Goal: Transaction & Acquisition: Book appointment/travel/reservation

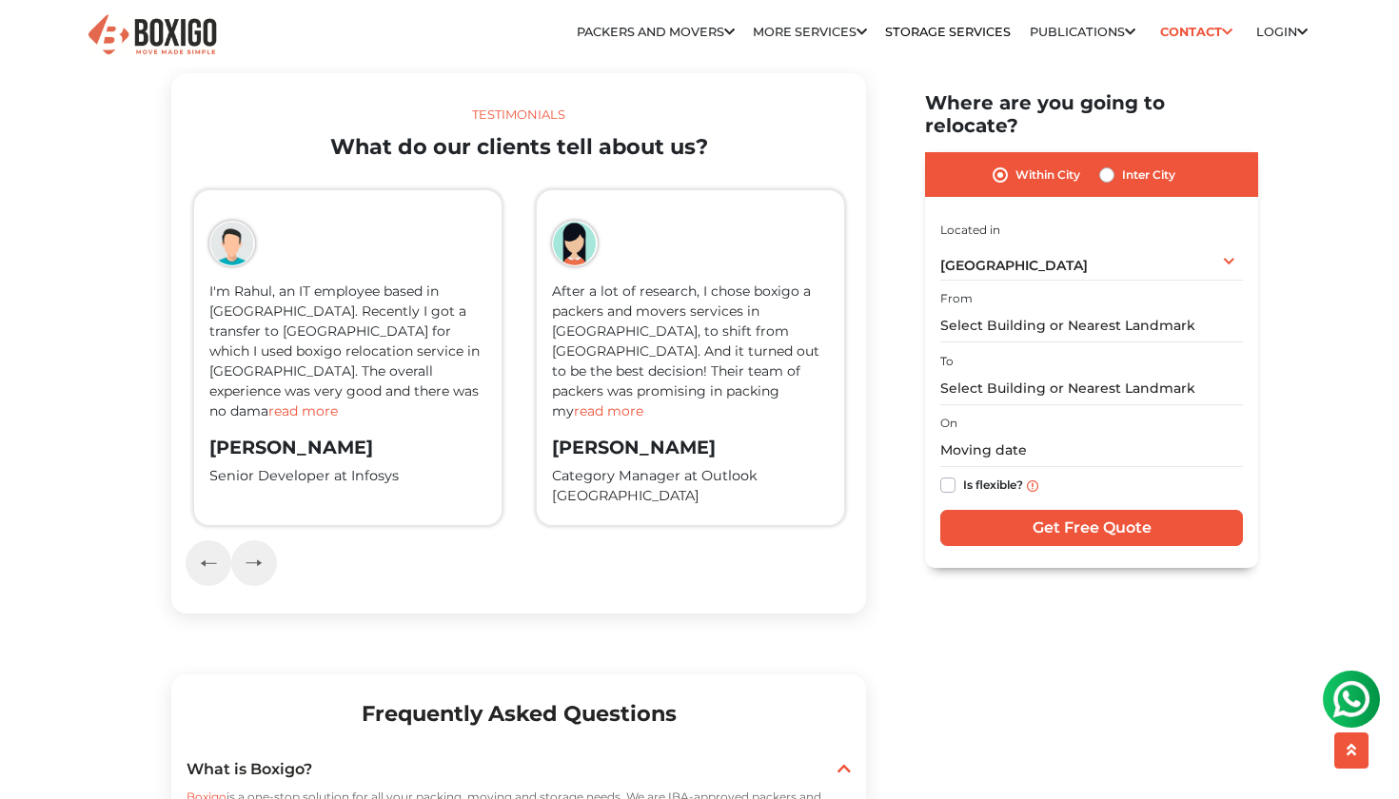
scroll to position [3000, 0]
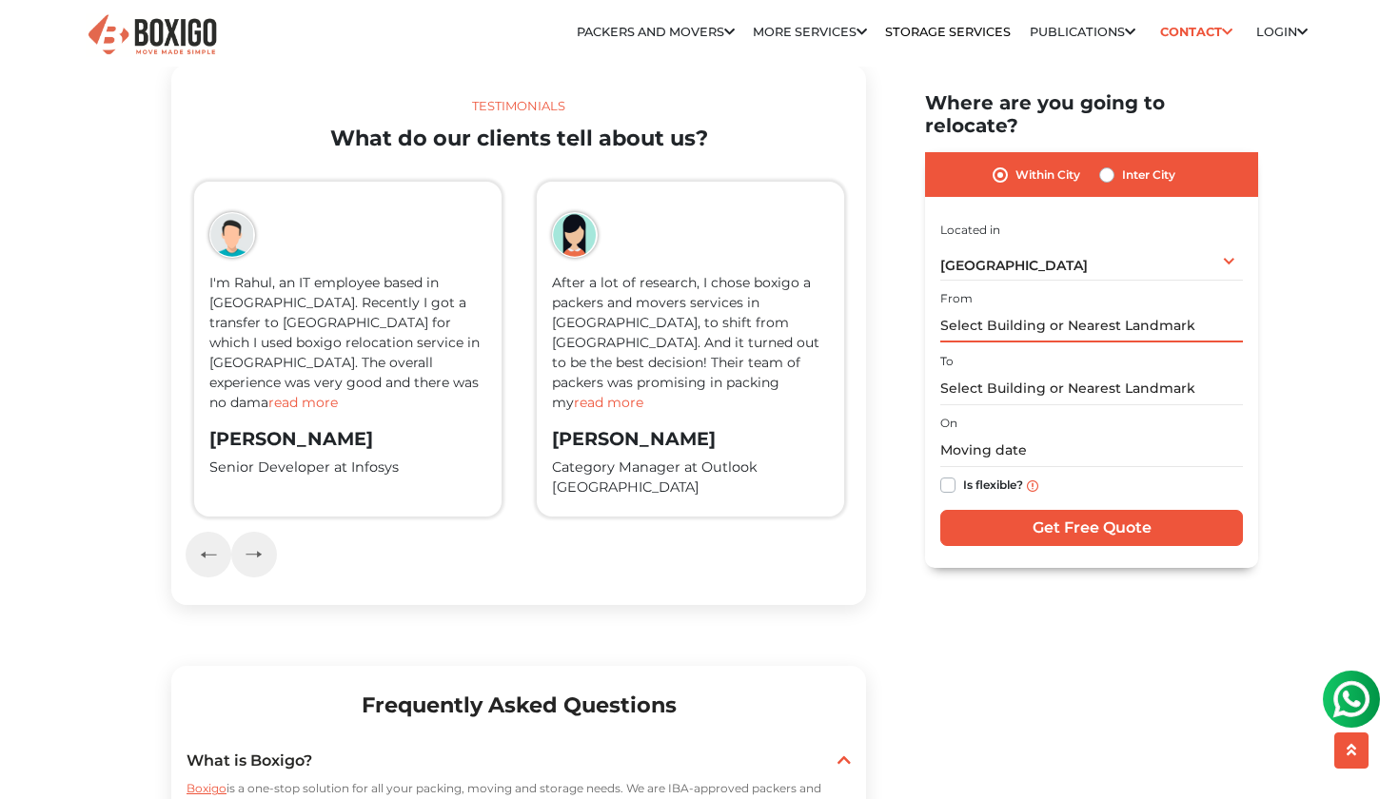
click at [1014, 312] on input "text" at bounding box center [1091, 326] width 303 height 33
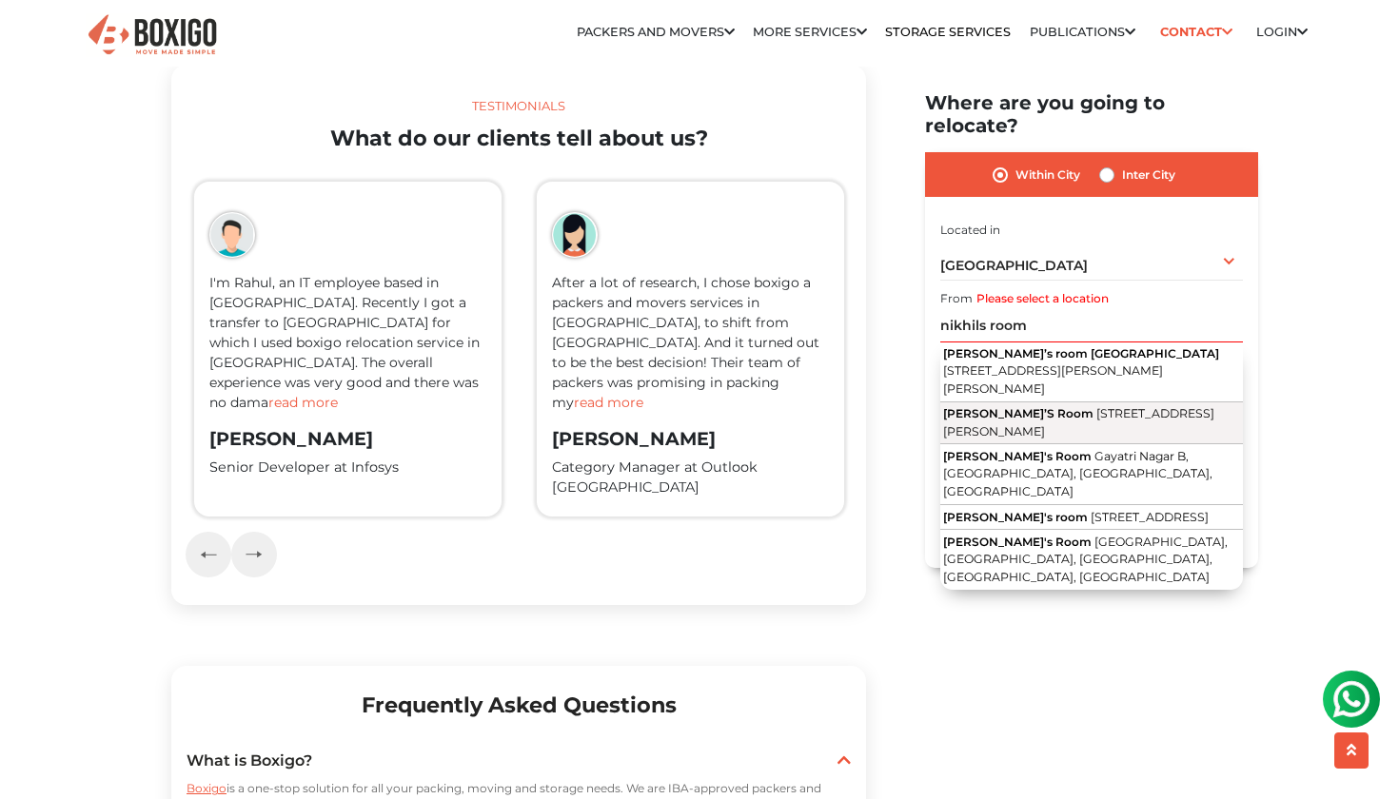
click at [1052, 407] on span "[STREET_ADDRESS][PERSON_NAME]" at bounding box center [1078, 423] width 271 height 32
type input "Nikhil’S Room, [STREET_ADDRESS][PERSON_NAME]"
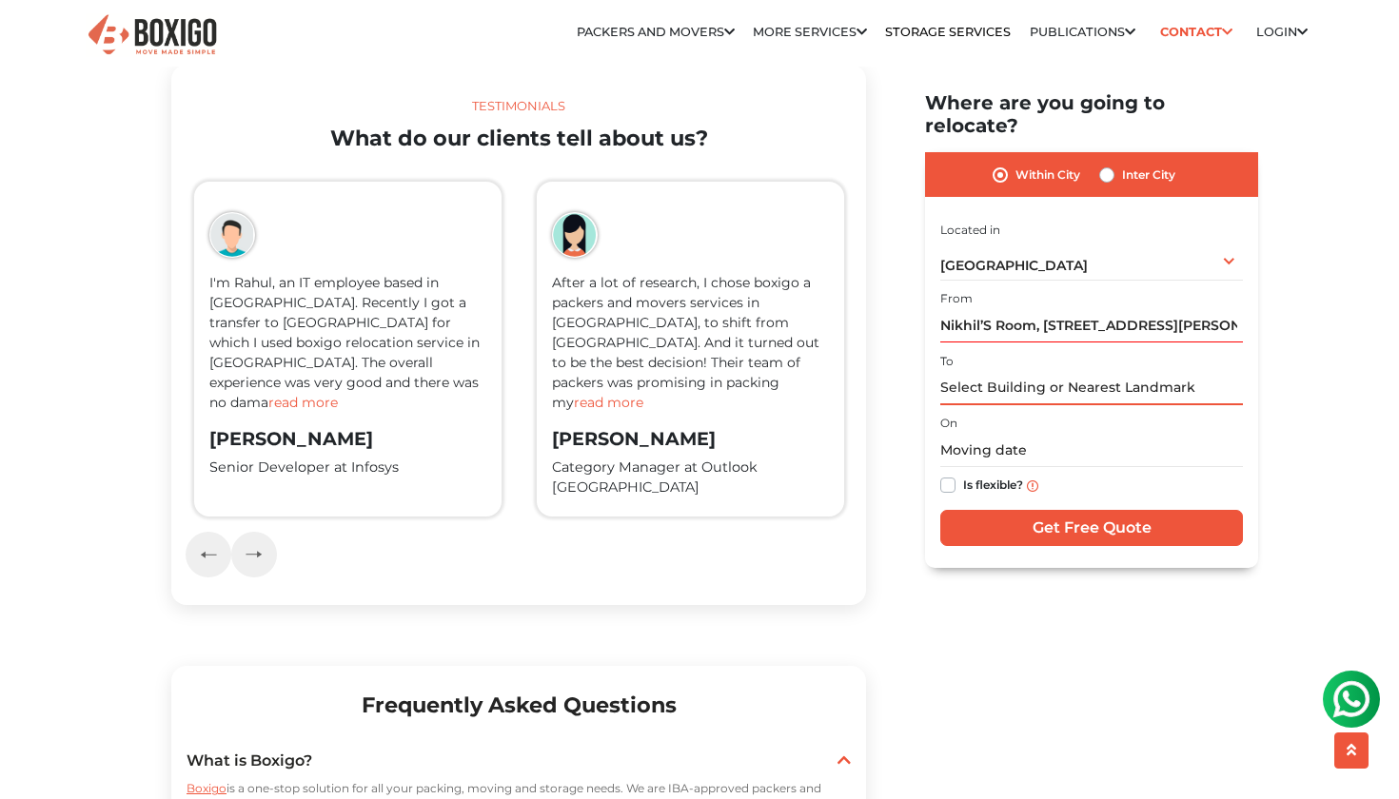
click at [991, 372] on input "text" at bounding box center [1091, 388] width 303 height 33
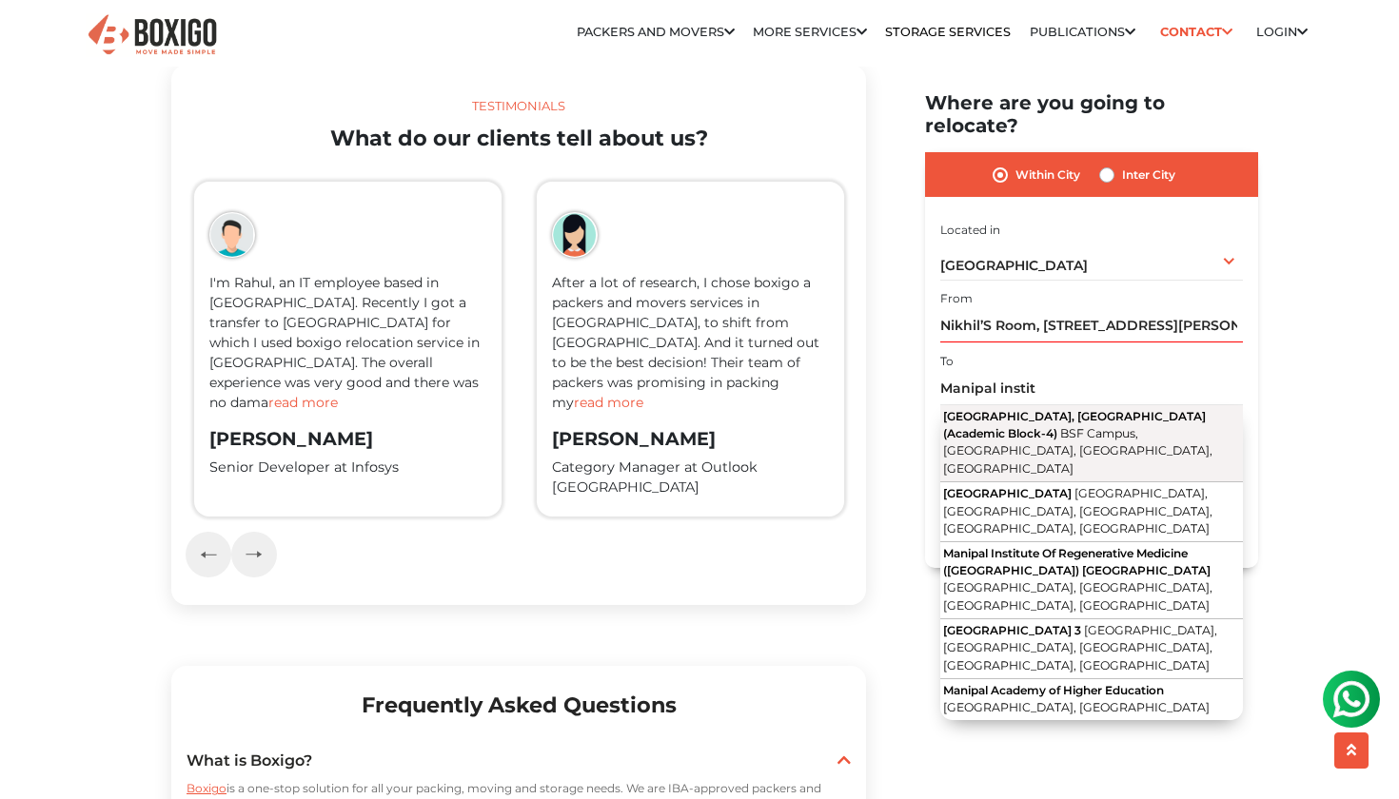
click at [1030, 432] on span "BSF Campus, [GEOGRAPHIC_DATA], [GEOGRAPHIC_DATA], [GEOGRAPHIC_DATA]" at bounding box center [1077, 450] width 269 height 49
type input "[GEOGRAPHIC_DATA], [GEOGRAPHIC_DATA] (Academic Block-4), [GEOGRAPHIC_DATA], [GE…"
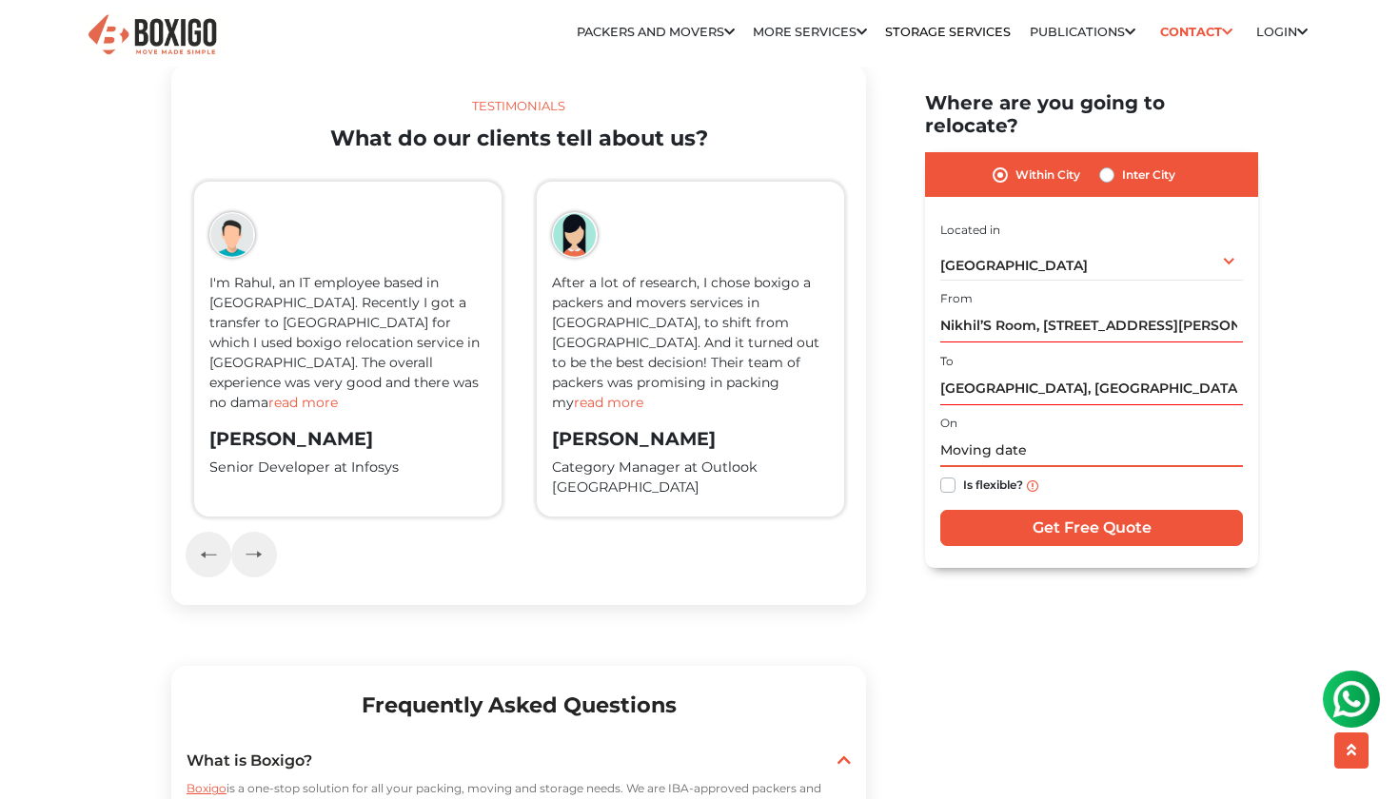
click at [1015, 435] on input "text" at bounding box center [1091, 451] width 303 height 33
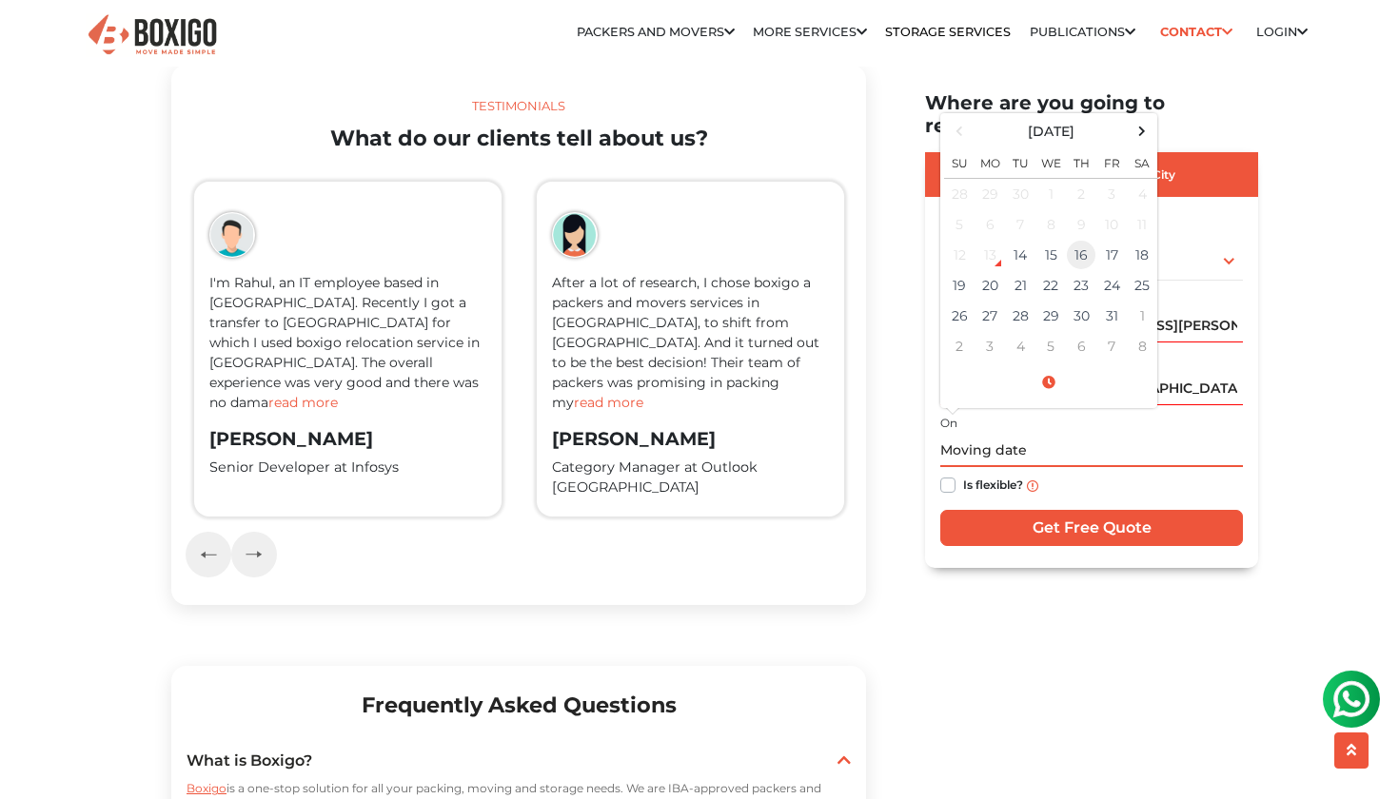
click at [1074, 241] on td "16" at bounding box center [1081, 256] width 30 height 30
type input "[DATE] 12:00 AM"
click at [1039, 511] on input "Get Free Quote" at bounding box center [1091, 529] width 303 height 36
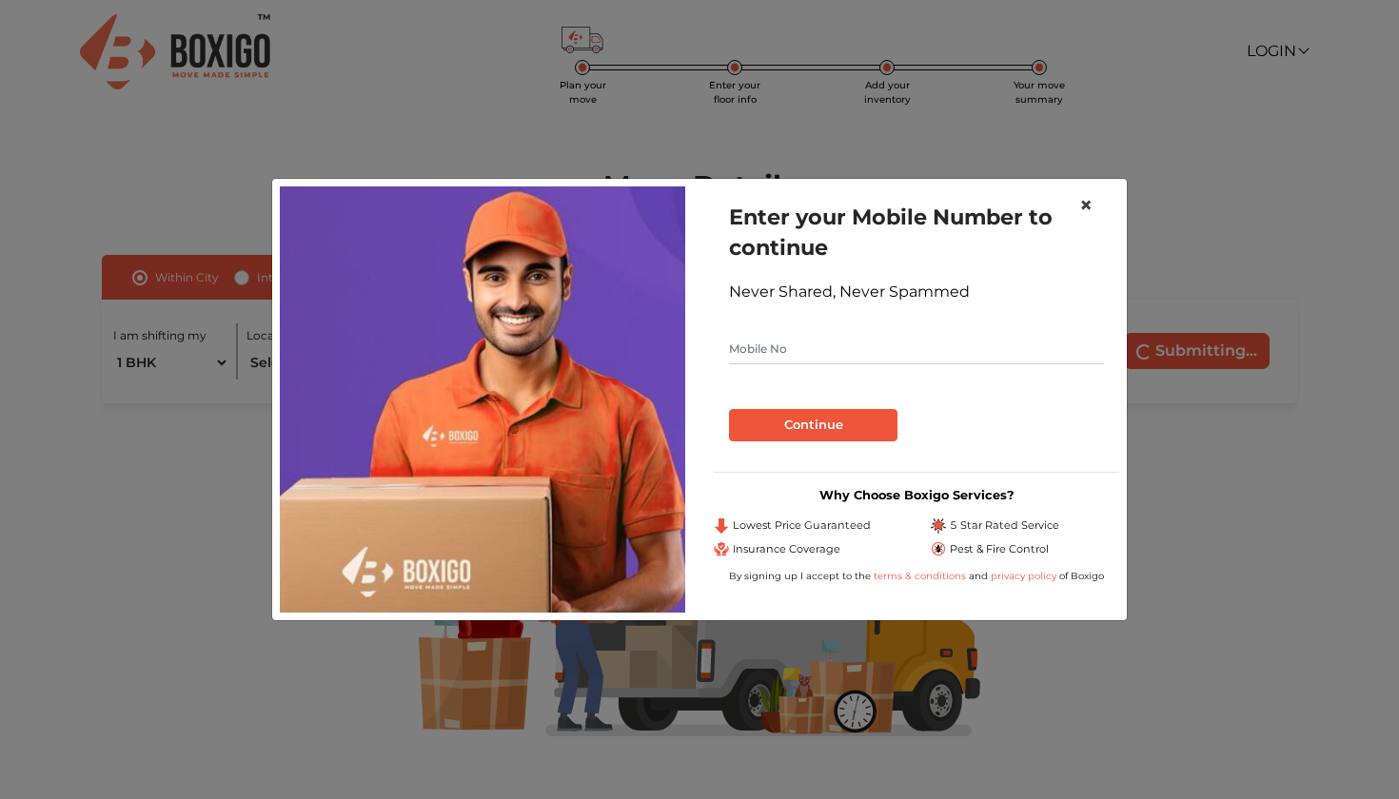
click at [1091, 200] on span "×" at bounding box center [1085, 205] width 13 height 28
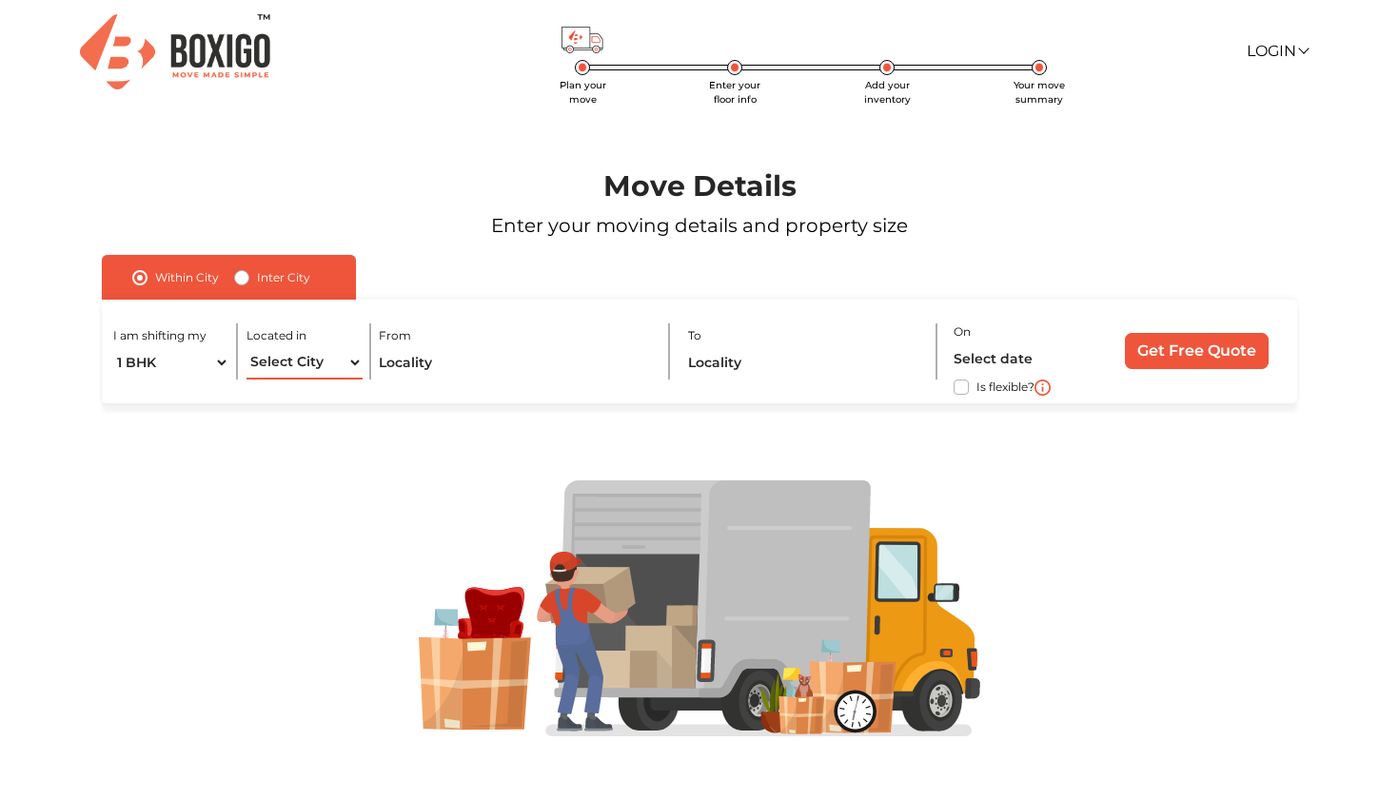
select select "[GEOGRAPHIC_DATA]"
click at [455, 366] on input "text" at bounding box center [515, 362] width 273 height 33
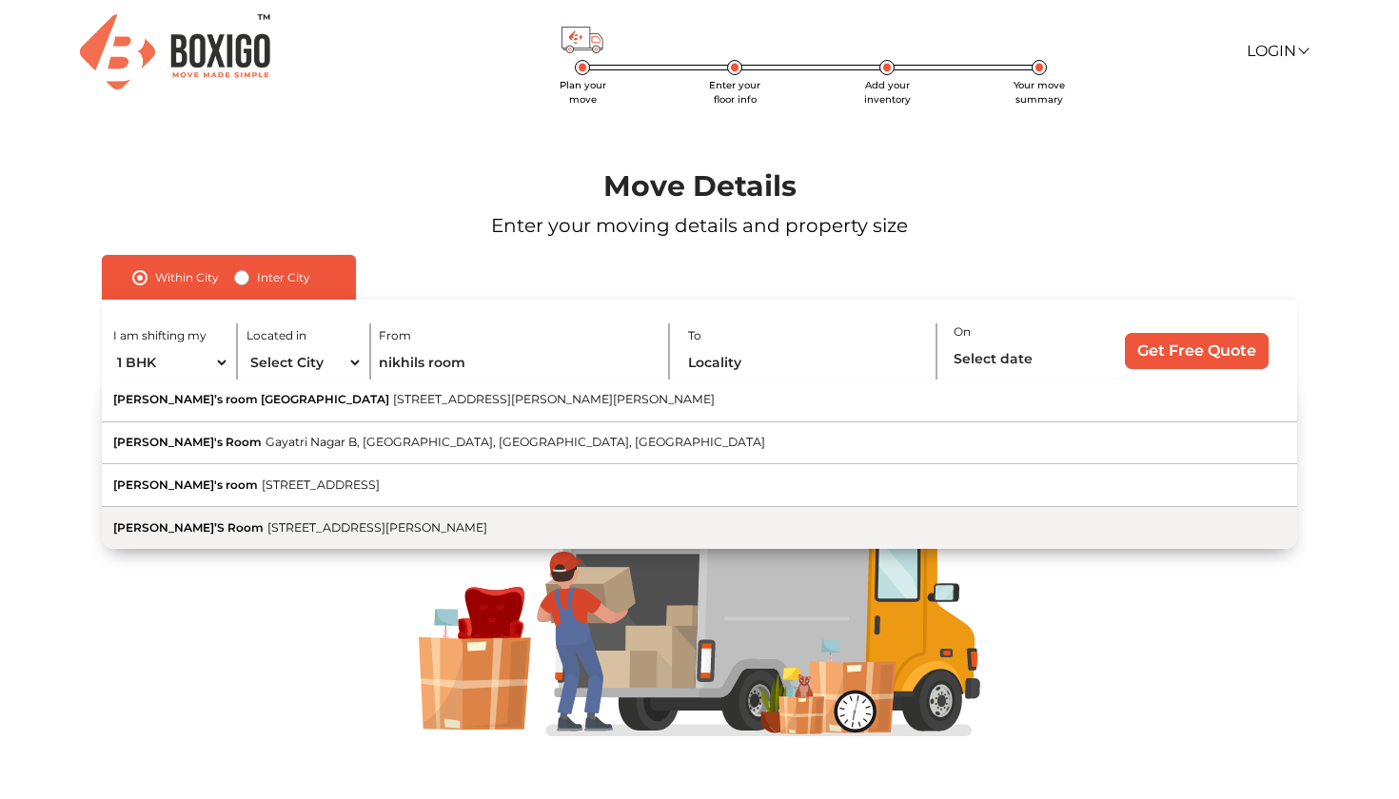
click at [316, 522] on span "[STREET_ADDRESS][PERSON_NAME]" at bounding box center [377, 528] width 220 height 14
type input "Nikhil’S Room, [STREET_ADDRESS][PERSON_NAME]"
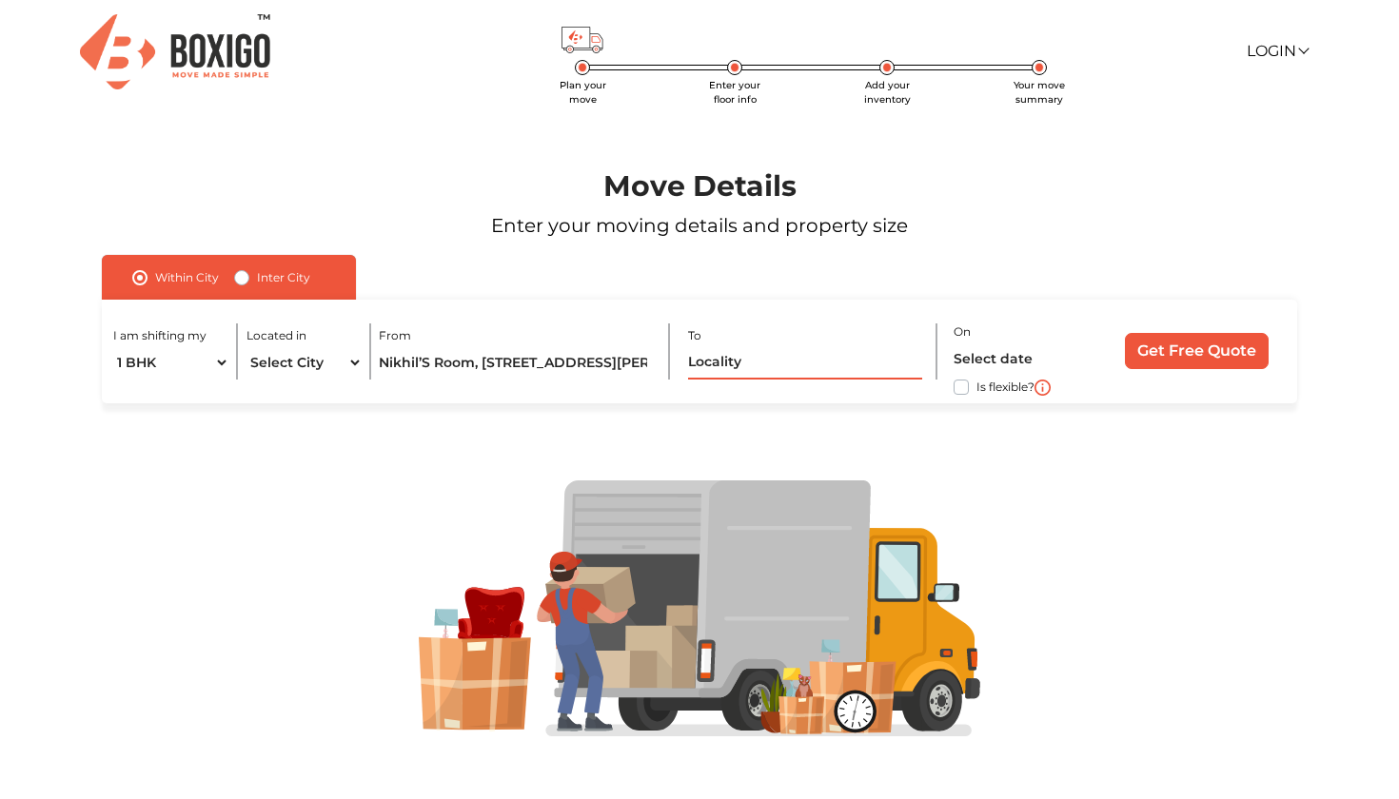
click at [772, 364] on input "text" at bounding box center [805, 362] width 234 height 33
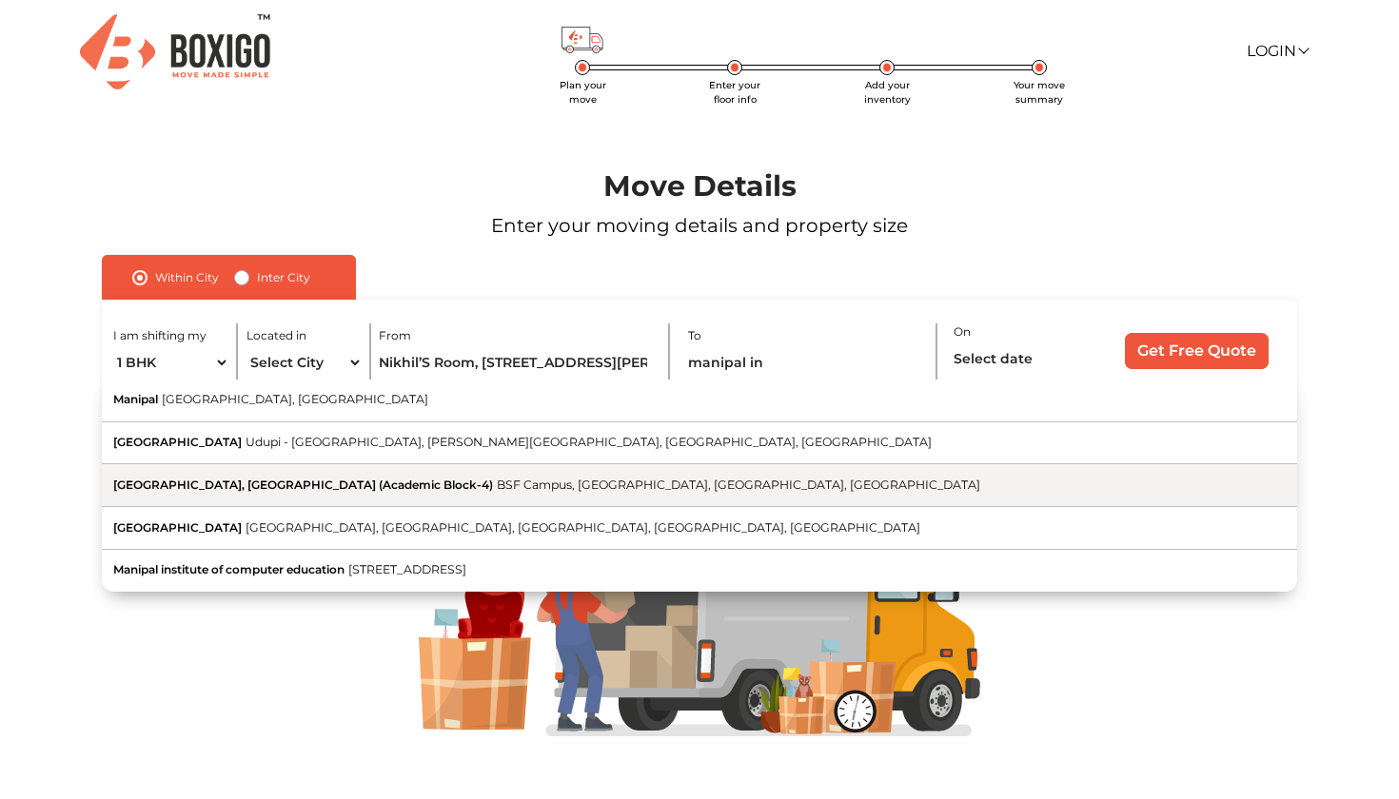
click at [499, 480] on span "BSF Campus, [GEOGRAPHIC_DATA], [GEOGRAPHIC_DATA], [GEOGRAPHIC_DATA]" at bounding box center [738, 485] width 483 height 14
type input "[GEOGRAPHIC_DATA], [GEOGRAPHIC_DATA] (Academic Block-4), [GEOGRAPHIC_DATA], [GE…"
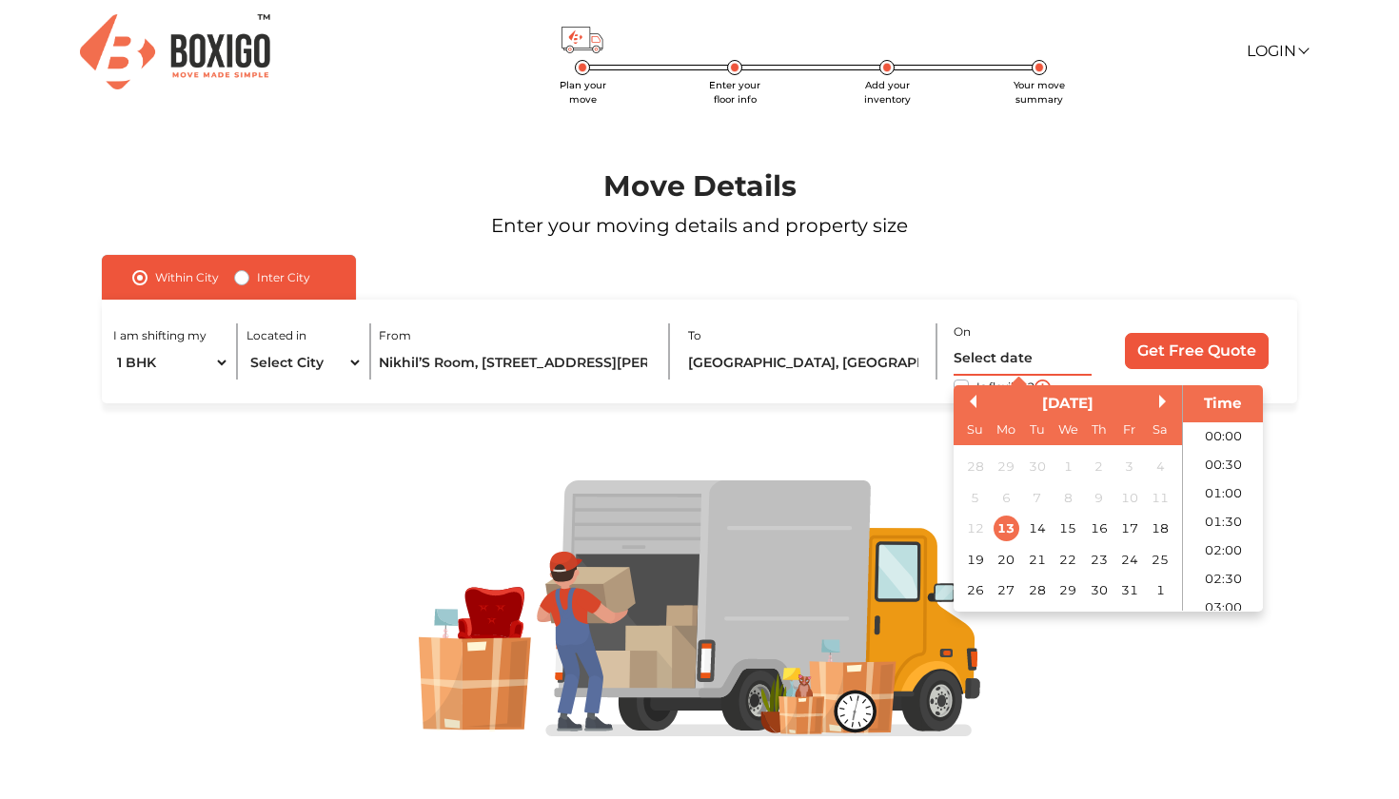
click at [993, 357] on input "text" at bounding box center [1023, 359] width 138 height 33
click at [1101, 531] on div "16" at bounding box center [1099, 529] width 26 height 26
type input "16/10/2025 12:00 AM"
click at [892, 471] on div at bounding box center [699, 609] width 1315 height 411
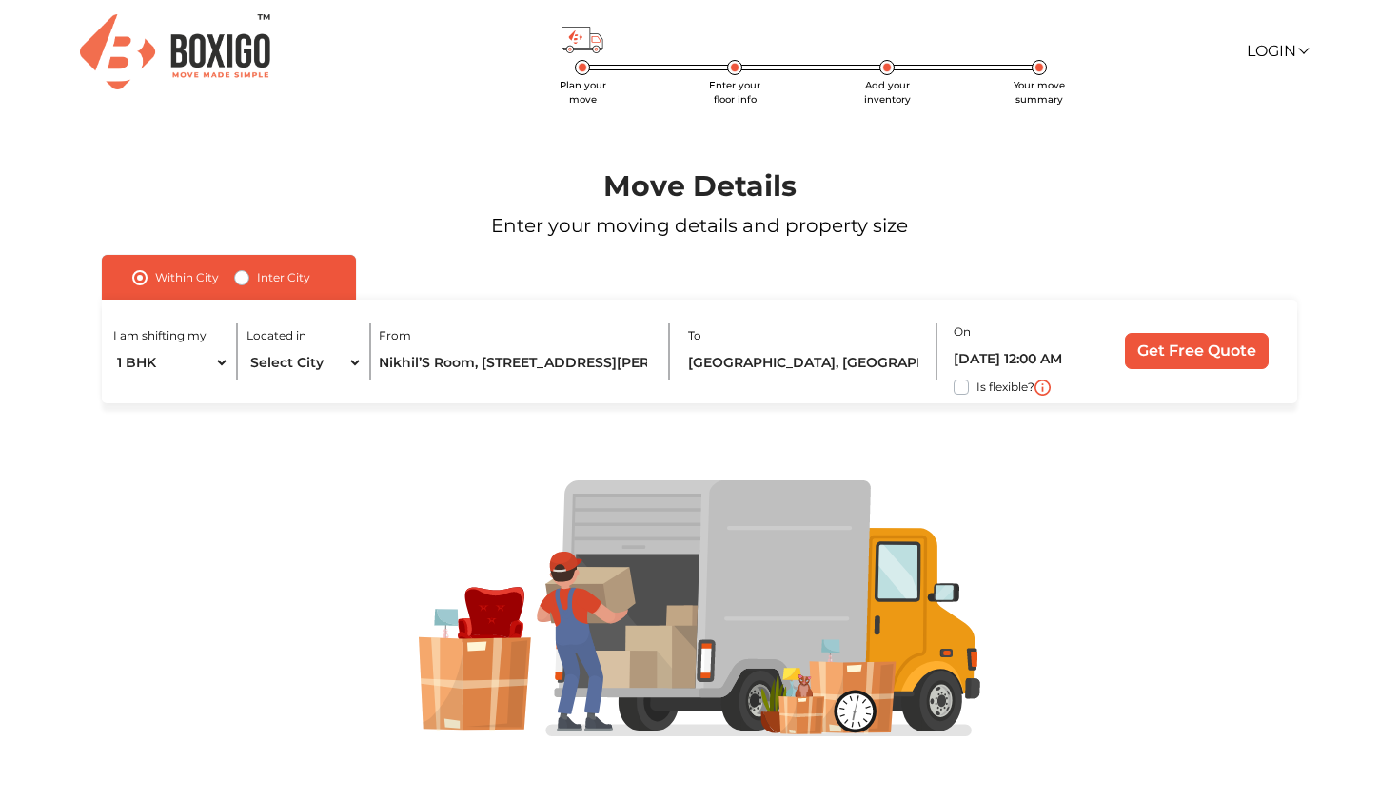
click at [976, 383] on label "Is flexible?" at bounding box center [1005, 386] width 58 height 20
click at [117, 383] on input "Is flexible?" at bounding box center [109, 385] width 15 height 19
checkbox input "true"
click at [1172, 353] on input "Get Free Quote" at bounding box center [1197, 351] width 144 height 36
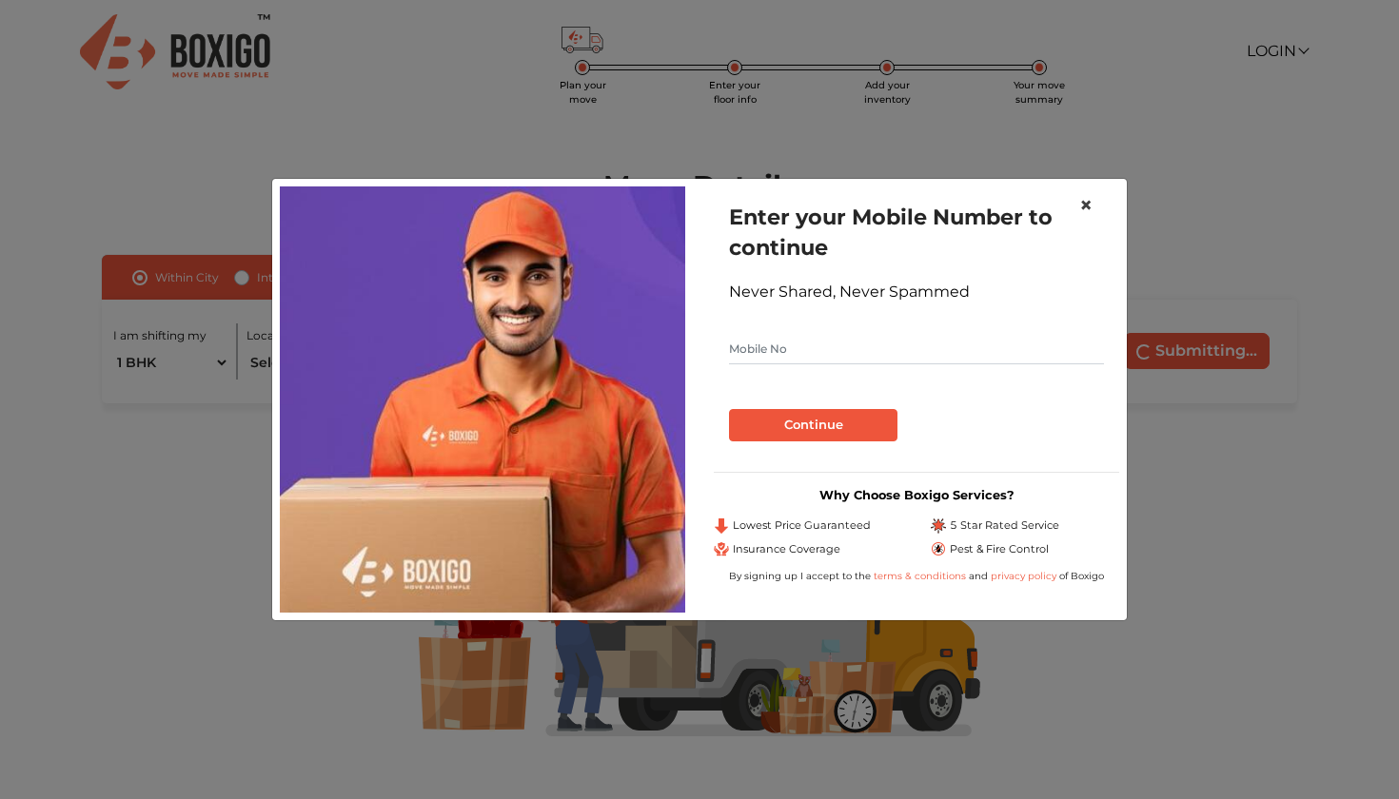
click at [1080, 202] on span "×" at bounding box center [1085, 205] width 13 height 28
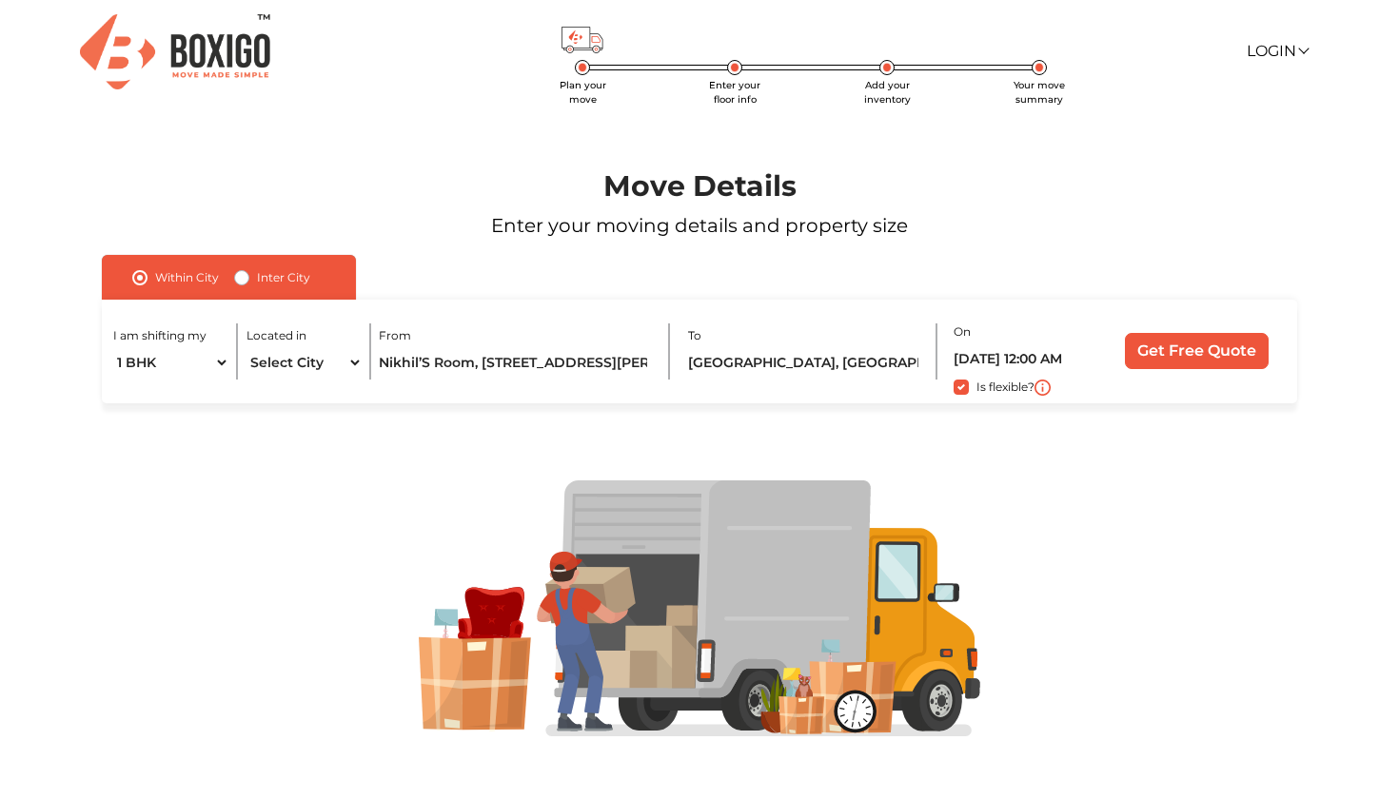
click at [1215, 343] on input "Get Free Quote" at bounding box center [1197, 351] width 144 height 36
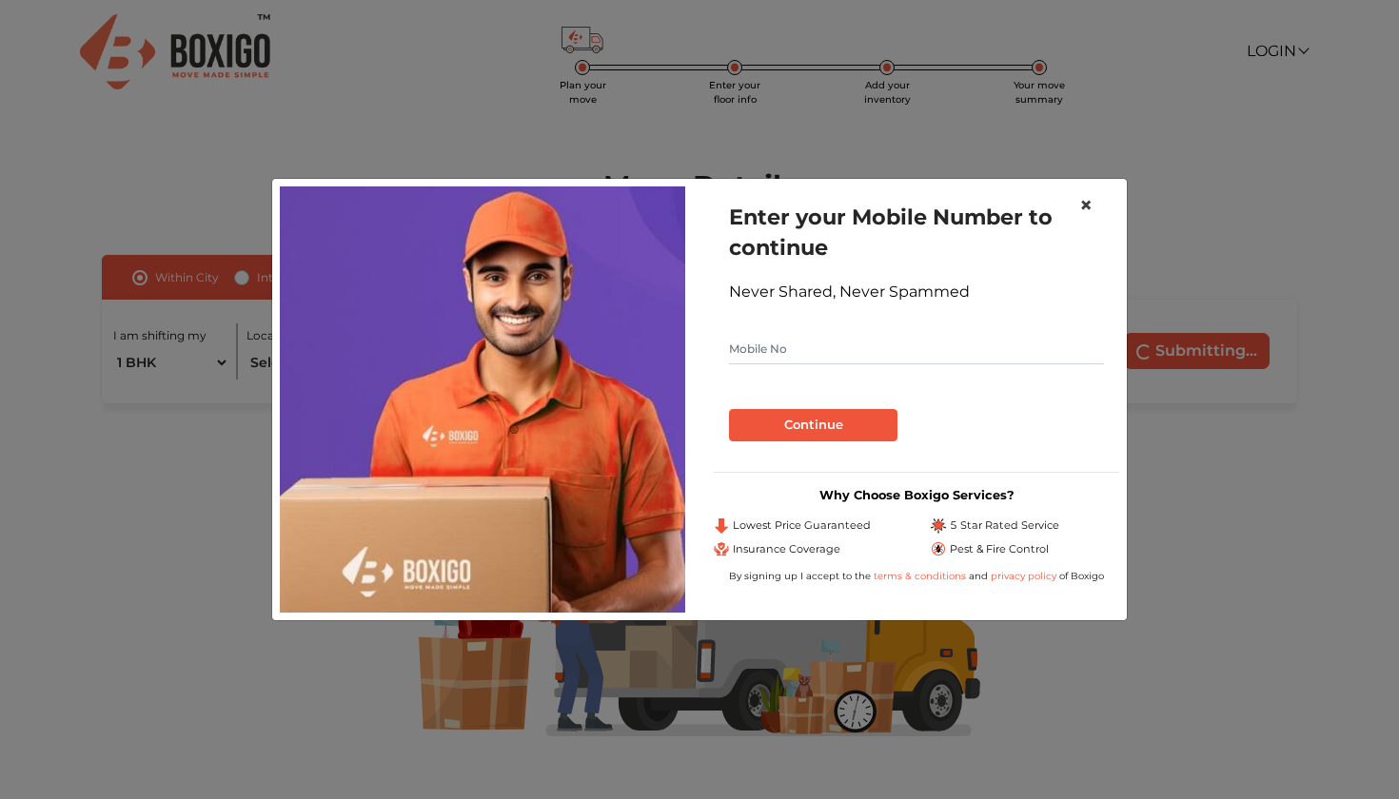
click at [1082, 204] on span "×" at bounding box center [1085, 205] width 13 height 28
